Goal: Task Accomplishment & Management: Use online tool/utility

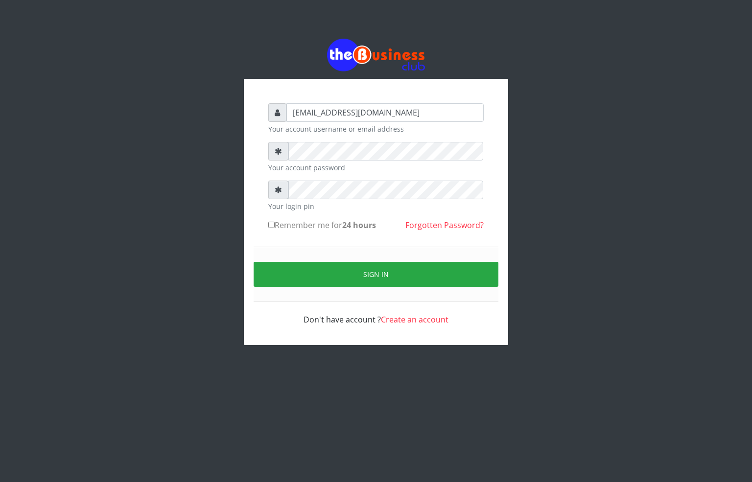
click at [118, 199] on div "alfredglad1111@gmail.com Your account username or email address Your account pa…" at bounding box center [376, 192] width 558 height 384
click at [323, 142] on form "alfredglad1111@gmail.com Your account username or email address Your account pa…" at bounding box center [375, 214] width 215 height 222
click at [256, 189] on div "alfredglad1111@gmail.com Your account username or email address Your account pa…" at bounding box center [376, 212] width 264 height 266
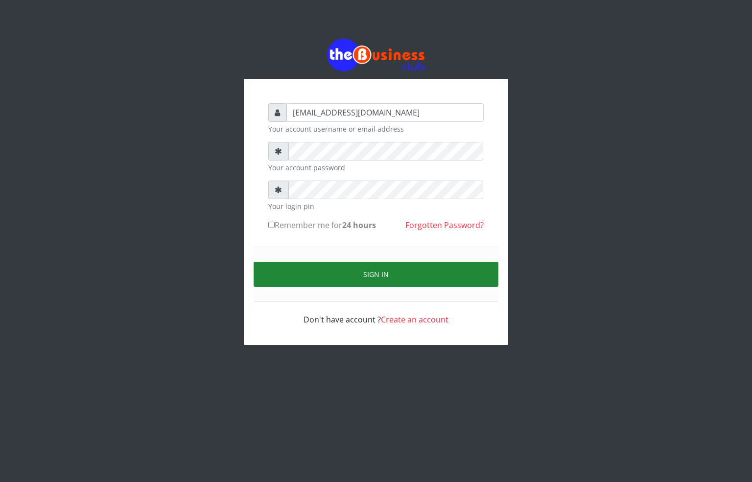
click at [316, 281] on button "Sign in" at bounding box center [376, 274] width 245 height 25
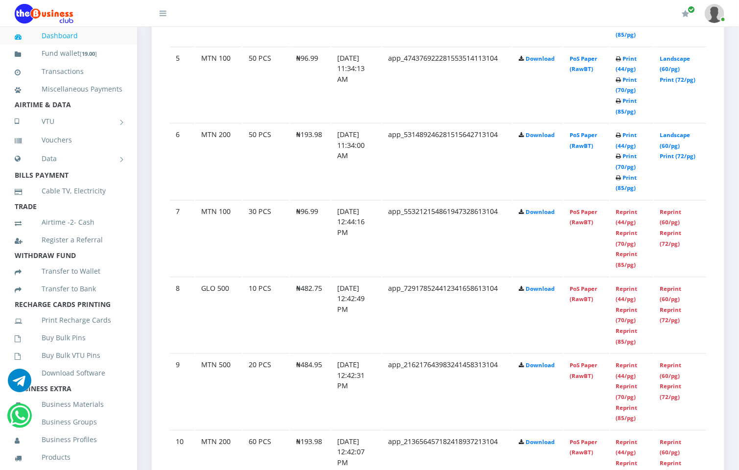
scroll to position [734, 0]
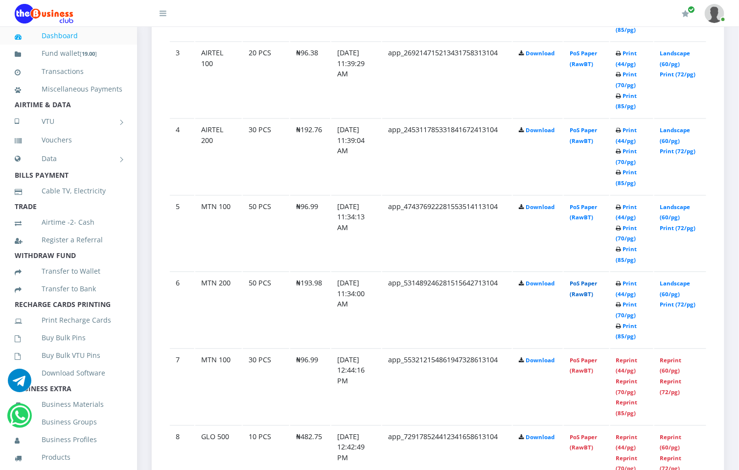
click at [592, 283] on link "PoS Paper (RawBT)" at bounding box center [583, 289] width 27 height 18
click at [585, 204] on link "PoS Paper (RawBT)" at bounding box center [583, 213] width 27 height 18
click at [582, 131] on link "PoS Paper (RawBT)" at bounding box center [583, 136] width 27 height 18
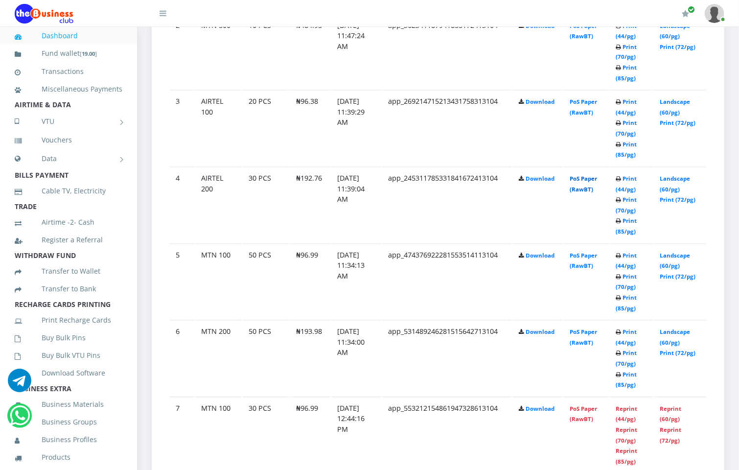
scroll to position [661, 0]
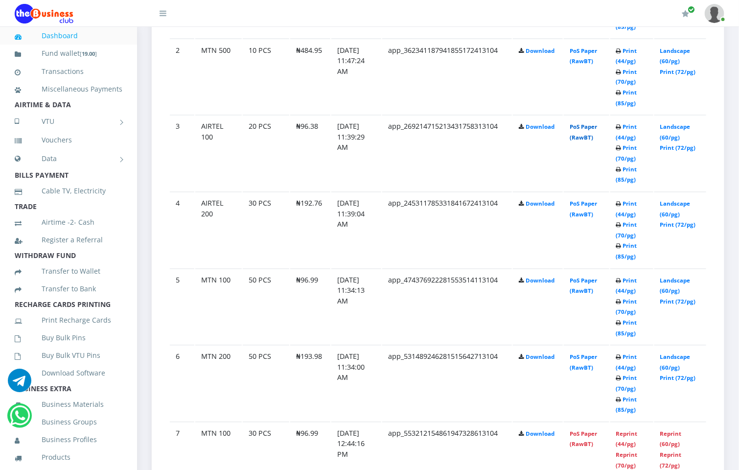
click at [588, 125] on link "PoS Paper (RawBT)" at bounding box center [583, 132] width 27 height 18
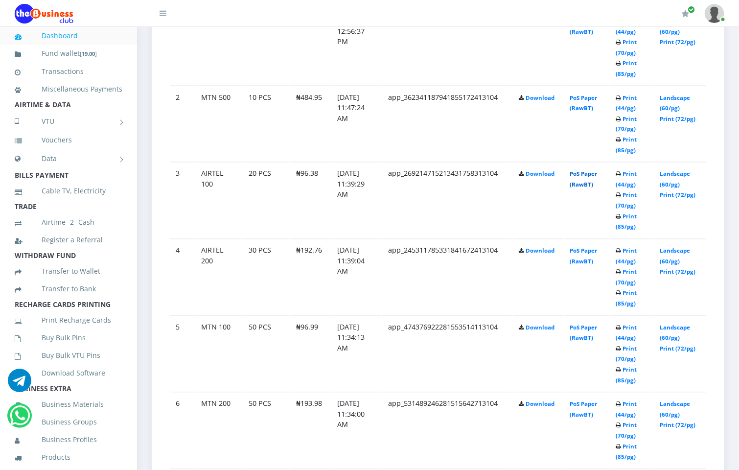
scroll to position [588, 0]
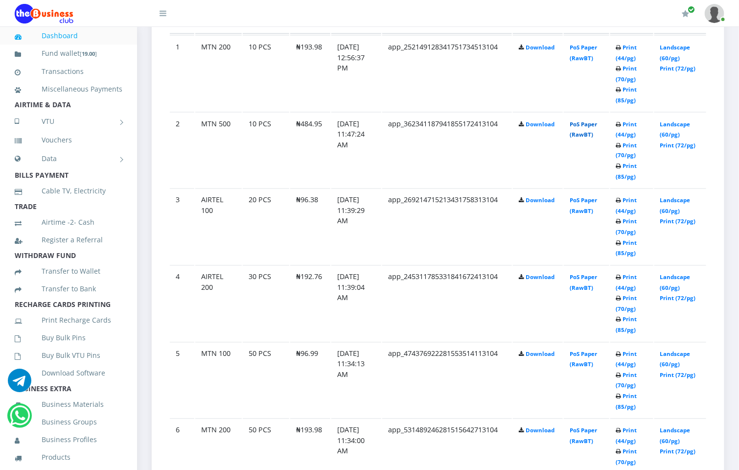
click at [593, 125] on link "PoS Paper (RawBT)" at bounding box center [583, 129] width 27 height 18
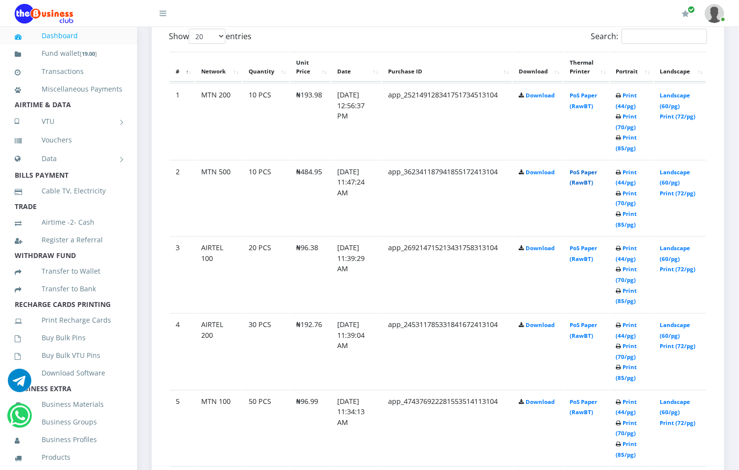
scroll to position [514, 0]
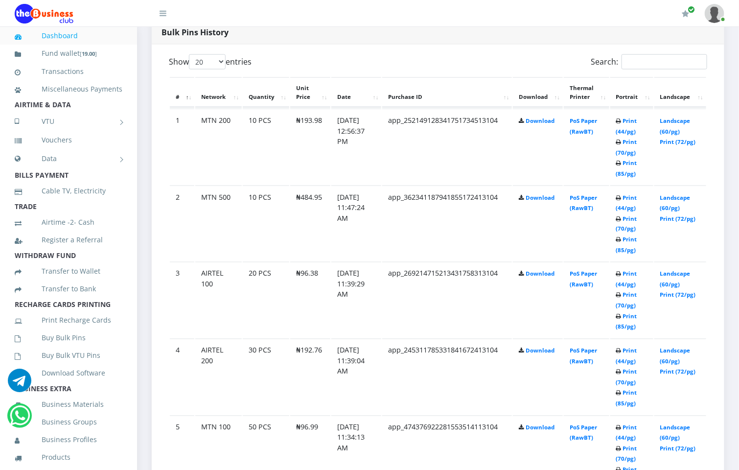
click at [588, 118] on td "PoS Paper (RawBT)" at bounding box center [586, 147] width 45 height 76
click at [584, 121] on link "PoS Paper (RawBT)" at bounding box center [583, 126] width 27 height 18
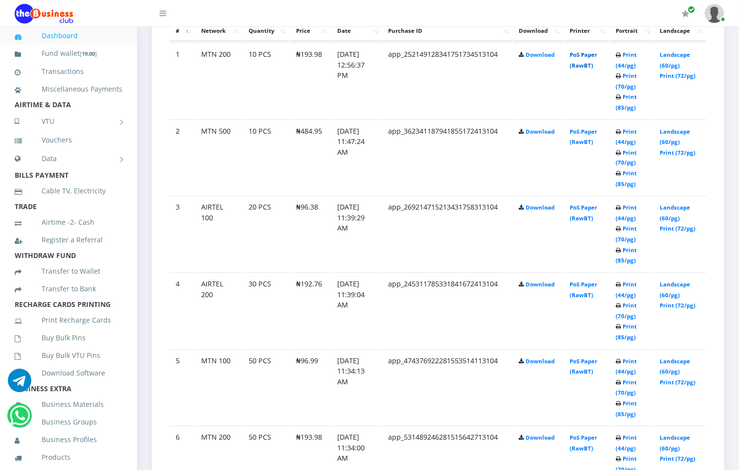
scroll to position [588, 0]
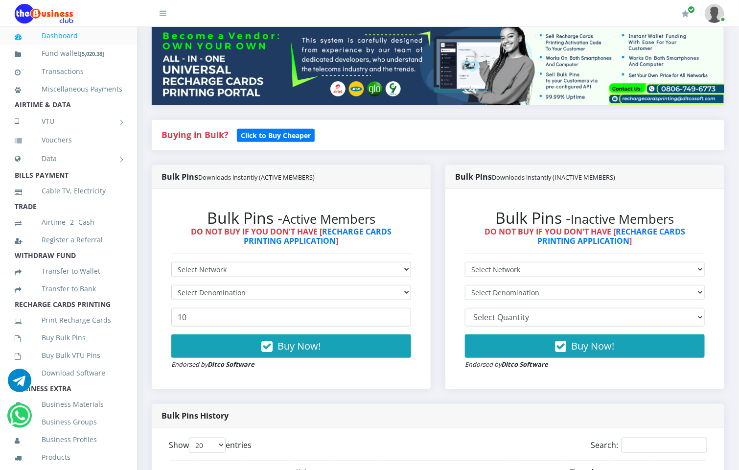
scroll to position [441, 0]
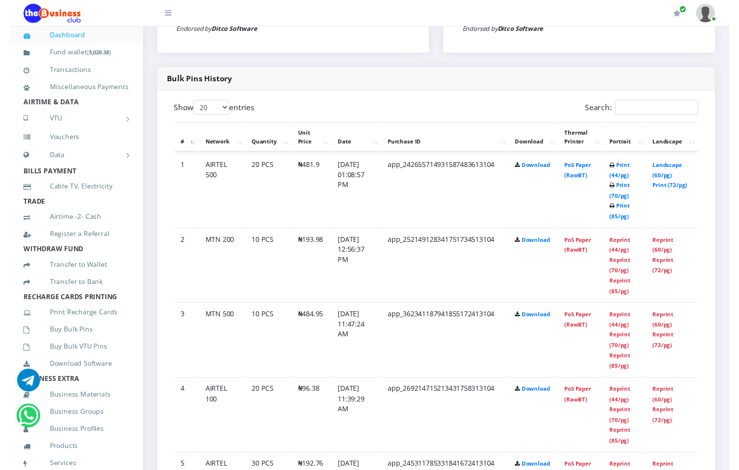
scroll to position [466, 0]
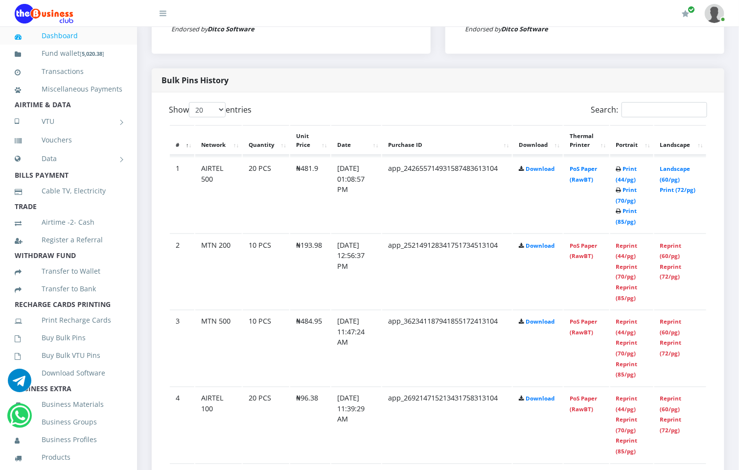
click at [586, 165] on td "PoS Paper (RawBT)" at bounding box center [586, 195] width 45 height 76
click at [582, 171] on link "PoS Paper (RawBT)" at bounding box center [583, 174] width 27 height 18
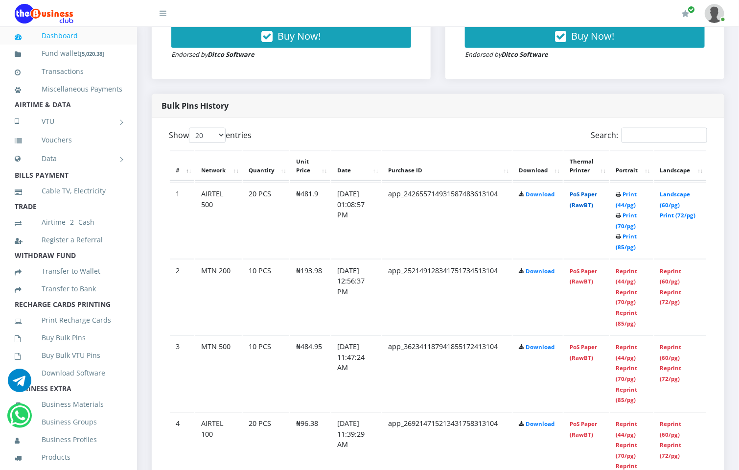
scroll to position [0, 0]
